Goal: Task Accomplishment & Management: Complete application form

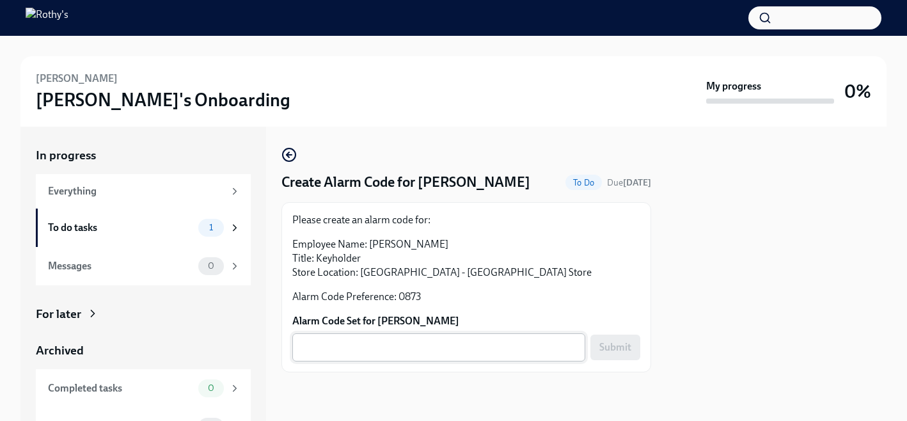
click at [399, 355] on textarea "Alarm Code Set for [PERSON_NAME]" at bounding box center [439, 347] width 278 height 15
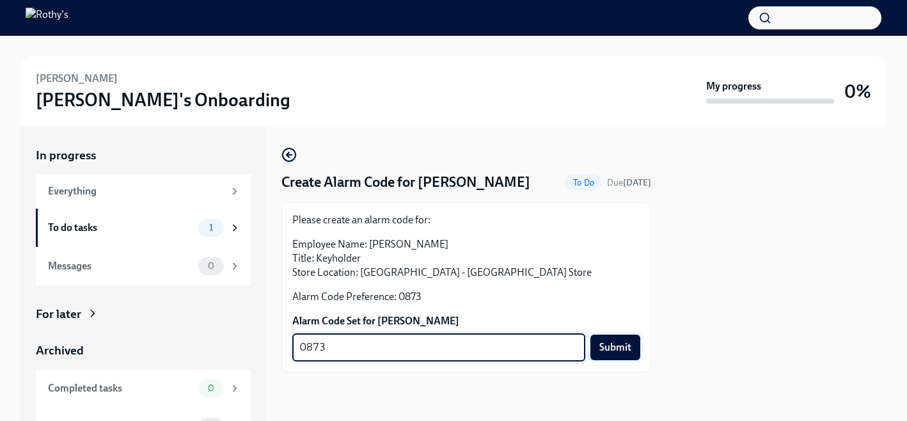
type textarea "0873"
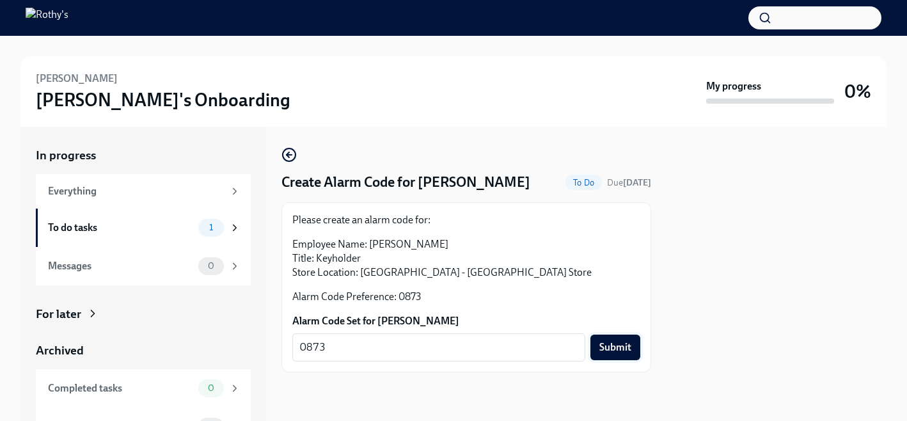
click at [619, 355] on button "Submit" at bounding box center [615, 348] width 50 height 26
click at [389, 347] on textarea "Alarm Code Set for Brett Bukowski" at bounding box center [439, 347] width 278 height 15
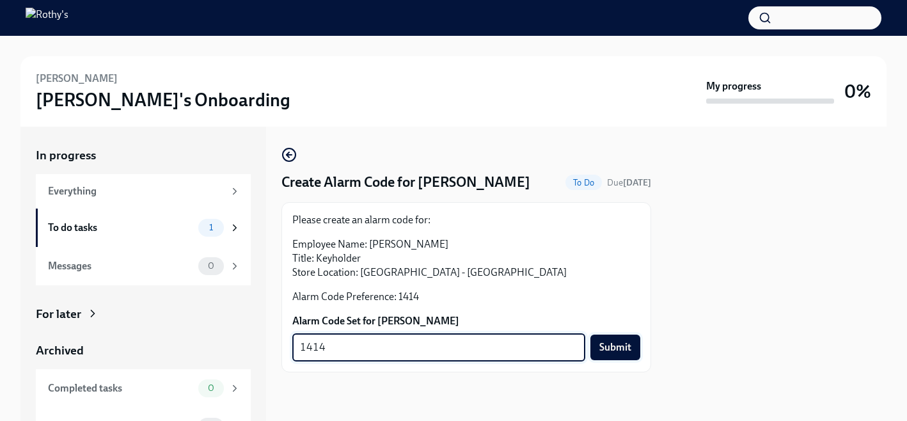
type textarea "1414"
click at [610, 347] on span "Submit" at bounding box center [615, 347] width 32 height 13
